Goal: Information Seeking & Learning: Learn about a topic

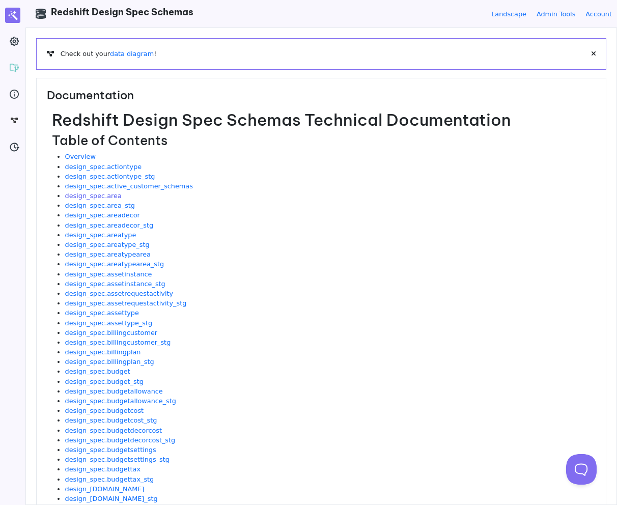
click at [113, 198] on link "design_spec.area" at bounding box center [93, 196] width 57 height 8
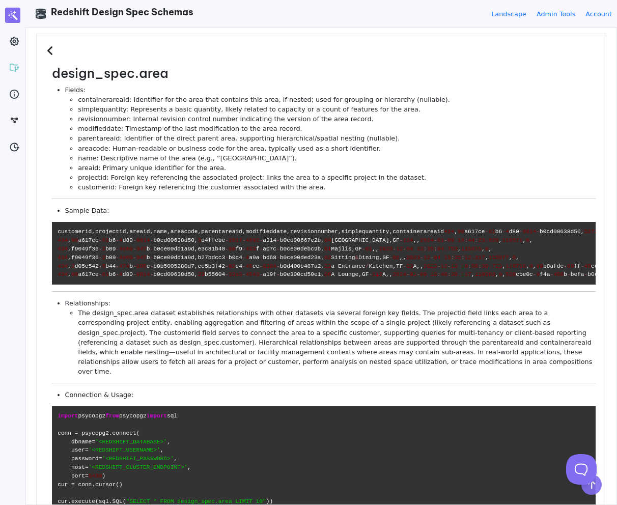
scroll to position [44, 0]
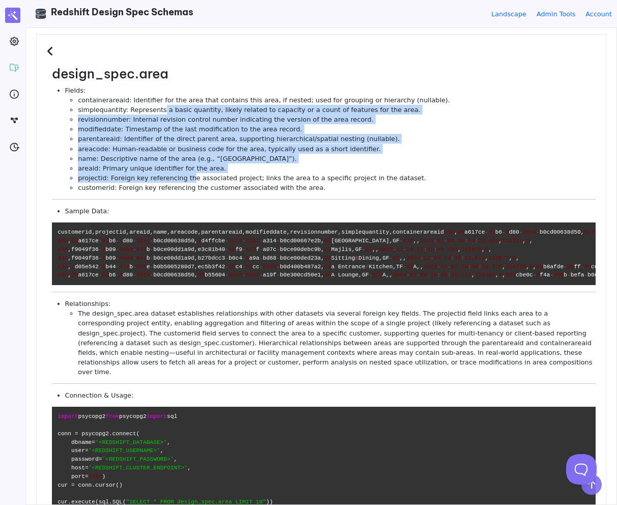
drag, startPoint x: 161, startPoint y: 108, endPoint x: 189, endPoint y: 179, distance: 76.6
click at [189, 179] on ul "containerareaid: Identifier for the area that contains this area, if nested; us…" at bounding box center [330, 144] width 531 height 98
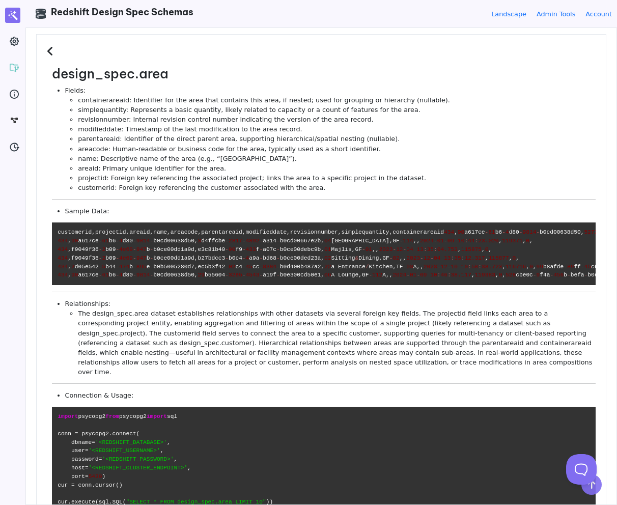
click at [198, 183] on li "customerid: Foreign key referencing the customer associated with the area." at bounding box center [337, 188] width 518 height 10
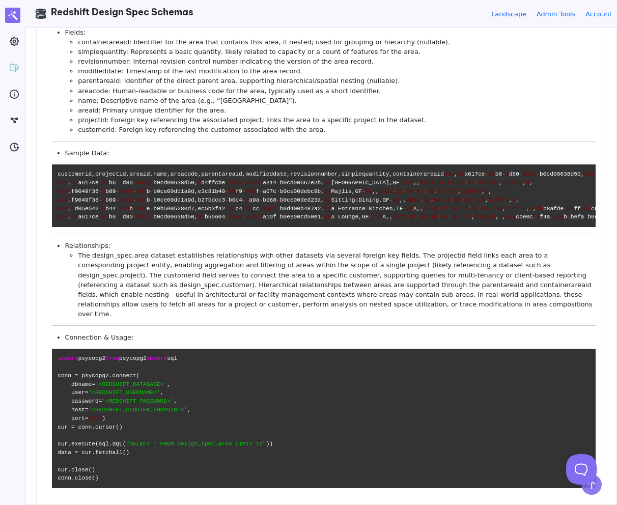
scroll to position [102, 0]
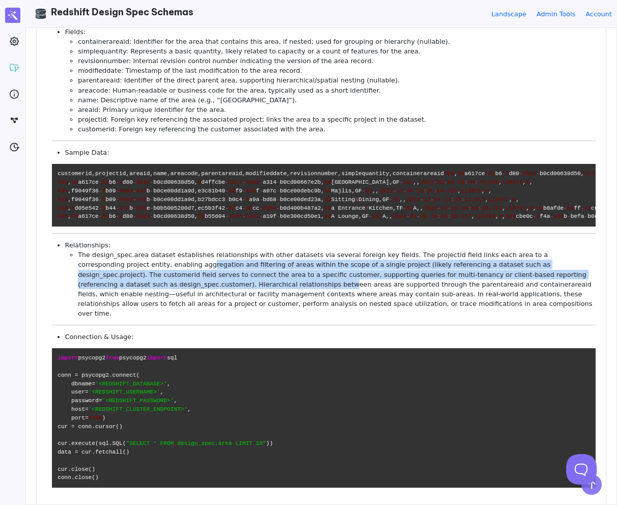
drag, startPoint x: 136, startPoint y: 328, endPoint x: 170, endPoint y: 348, distance: 39.0
click at [170, 318] on li "The design_spec.area dataset establishes relationships with other datasets via …" at bounding box center [337, 284] width 518 height 68
